Goal: Information Seeking & Learning: Learn about a topic

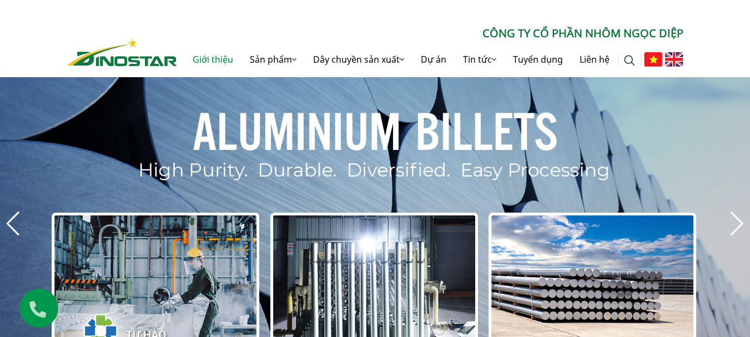
click at [229, 58] on link "Giới thiệu" at bounding box center [212, 60] width 57 height 36
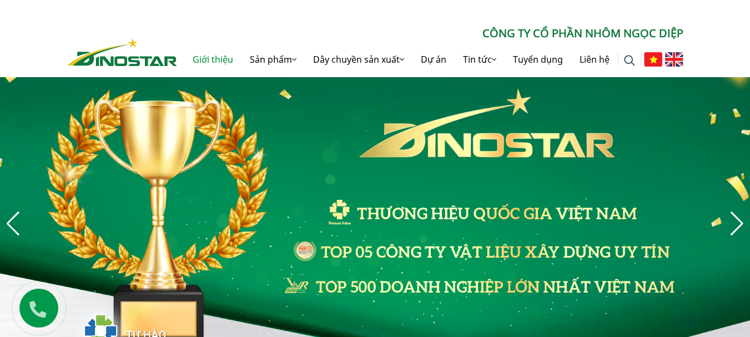
click at [208, 60] on link "Giới thiệu" at bounding box center [212, 60] width 57 height 36
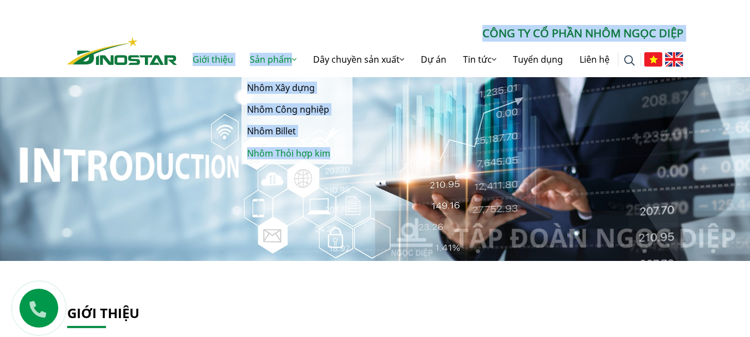
drag, startPoint x: 235, startPoint y: 33, endPoint x: 328, endPoint y: 160, distance: 157.5
click at [328, 77] on div "CÔNG TY CỔ PHẦN NHÔM NGỌC DIỆP Giới thiệu Sản phẩm Sản phẩm Nhôm Xây dựng Nhôm …" at bounding box center [430, 51] width 506 height 52
copy div "CÔNG TY CỔ PHẦN NHÔM NGỌC DIỆP Giới thiệu Sản phẩm Sản phẩm Nhôm Xây dựng Nhôm …"
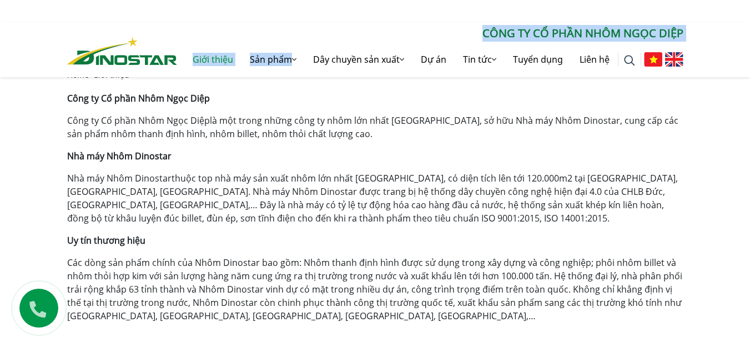
scroll to position [333, 0]
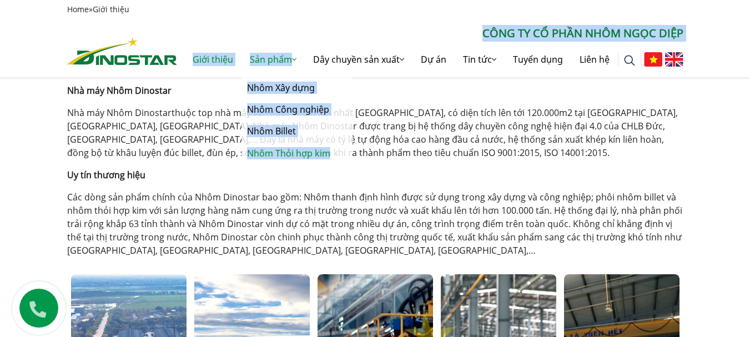
click at [280, 153] on link "Nhôm Thỏi hợp kim" at bounding box center [296, 154] width 111 height 22
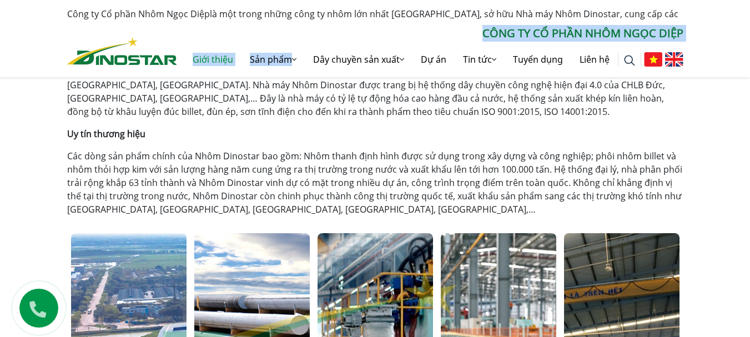
scroll to position [499, 0]
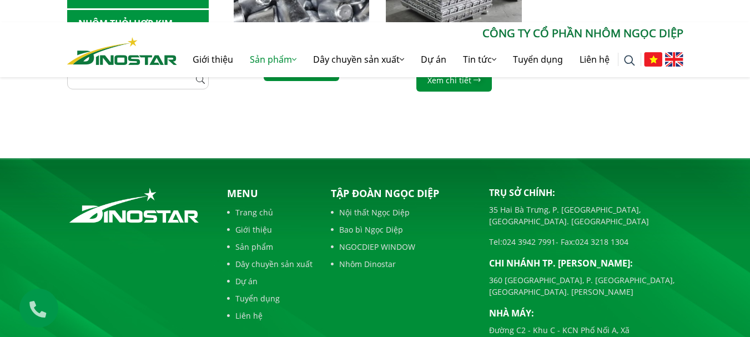
scroll to position [781, 0]
